Goal: Find specific page/section: Find specific page/section

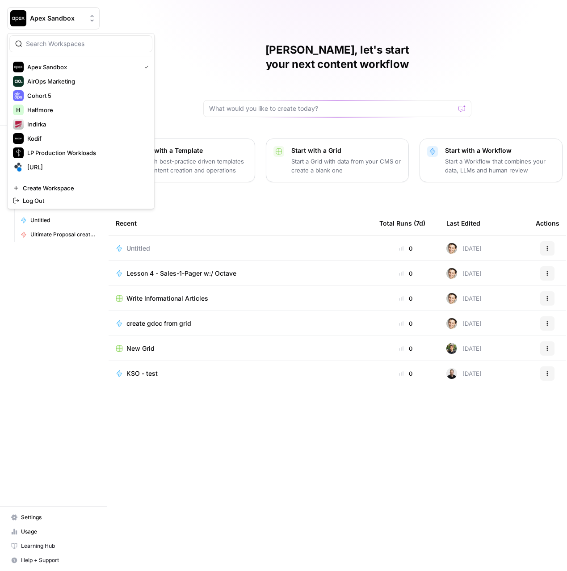
click at [49, 20] on span "Apex Sandbox" at bounding box center [57, 18] width 54 height 9
click at [41, 149] on span "LP Production Workloads" at bounding box center [86, 152] width 118 height 9
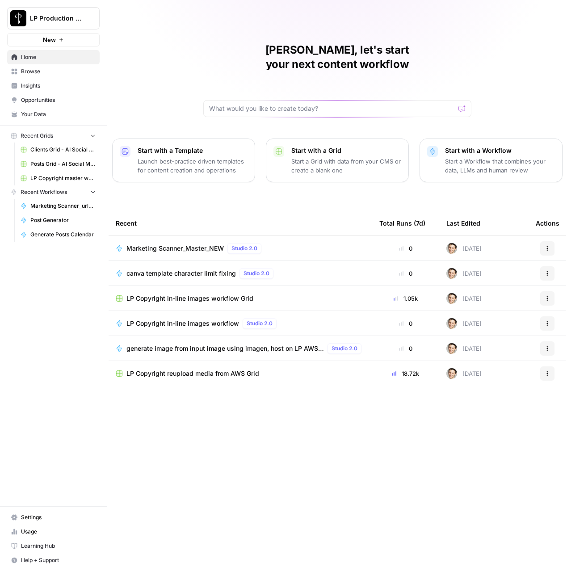
click at [38, 71] on span "Browse" at bounding box center [58, 71] width 75 height 8
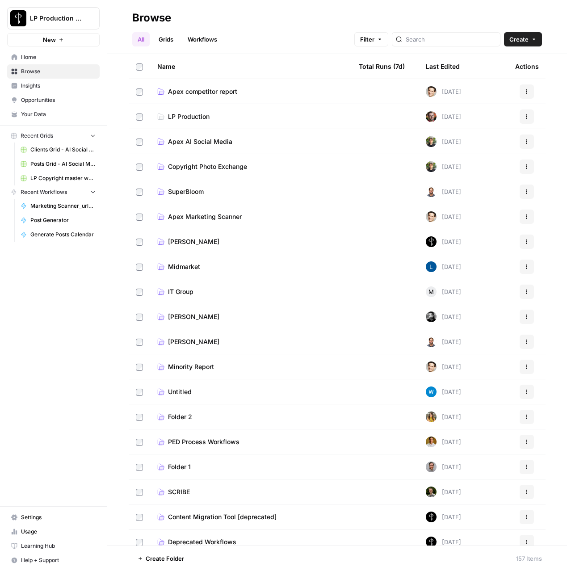
click at [187, 144] on span "Apex AI Social Media" at bounding box center [200, 141] width 64 height 9
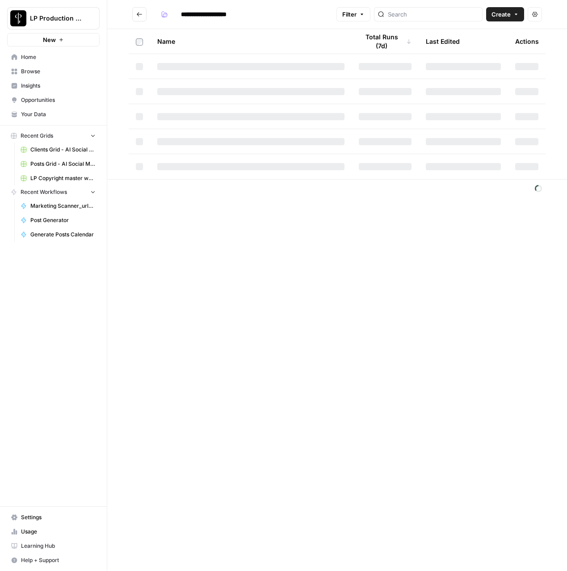
click at [143, 21] on button "Go back" at bounding box center [139, 14] width 14 height 14
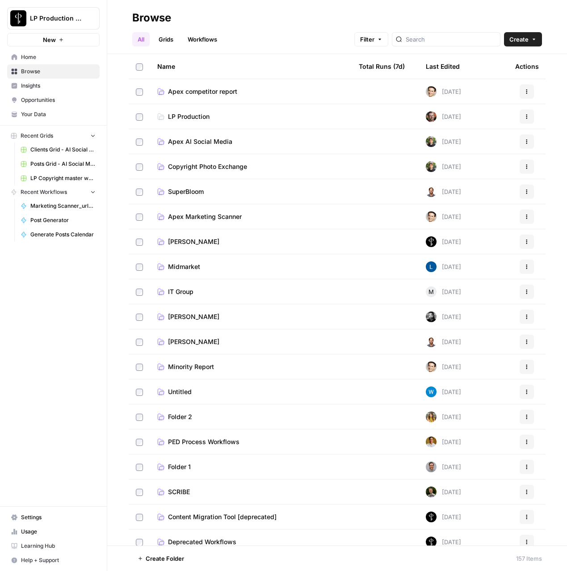
click at [190, 167] on span "Copyright Photo Exchange" at bounding box center [207, 166] width 79 height 9
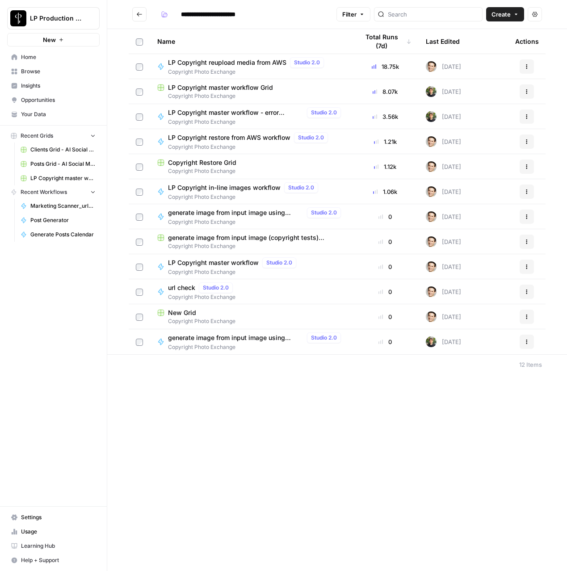
click at [199, 83] on span "LP Copyright master workflow Grid" at bounding box center [220, 87] width 105 height 9
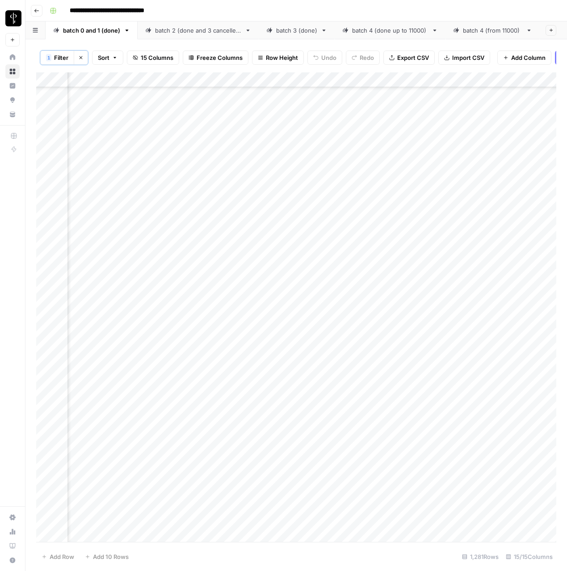
scroll to position [2802, 362]
